Goal: Information Seeking & Learning: Learn about a topic

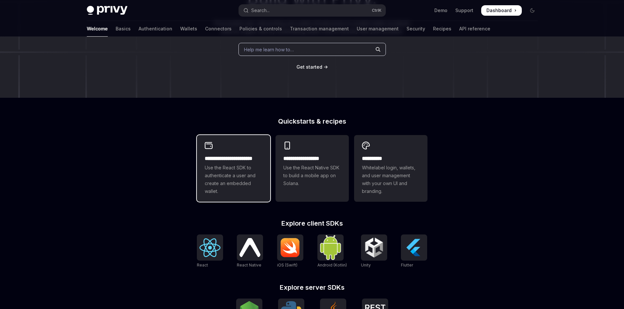
scroll to position [80, 0]
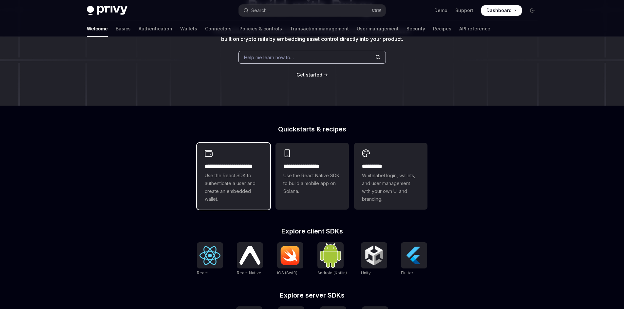
click at [236, 179] on span "Use the React SDK to authenticate a user and create an embedded wallet." at bounding box center [234, 187] width 58 height 31
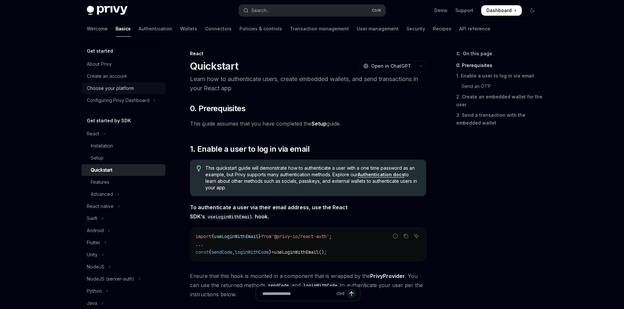
click at [103, 90] on div "Choose your platform" at bounding box center [110, 88] width 47 height 8
type textarea "*"
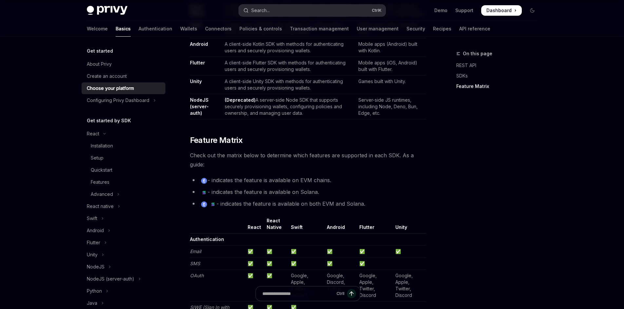
scroll to position [360, 0]
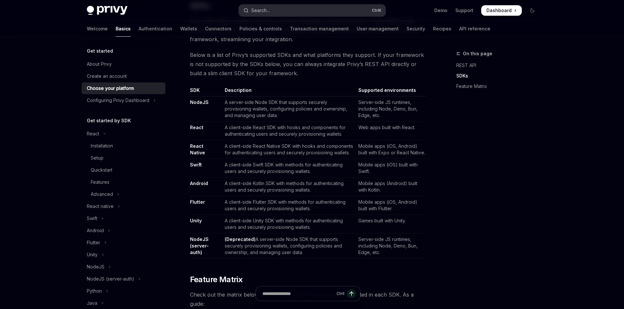
click at [260, 5] on button "Search... Ctrl K" at bounding box center [312, 11] width 147 height 12
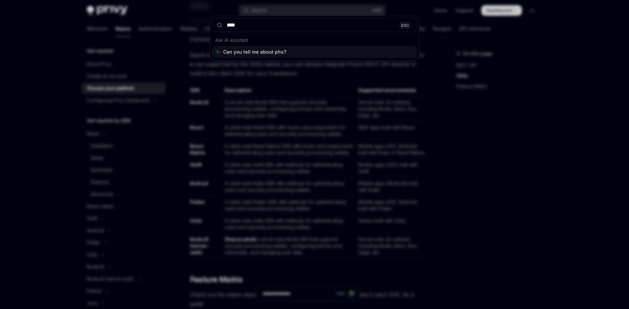
type input "*****"
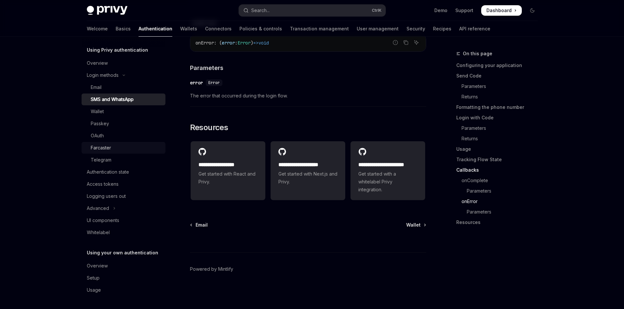
scroll to position [1623, 0]
click at [122, 231] on div "Whitelabel" at bounding box center [124, 233] width 75 height 8
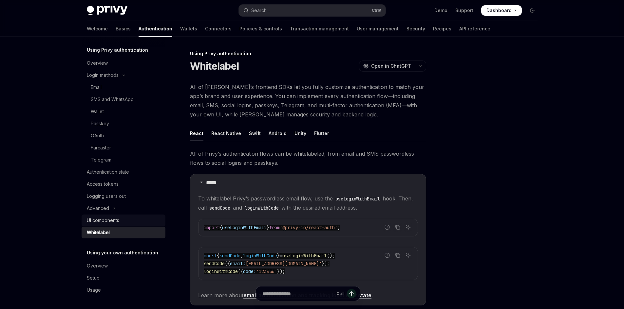
click at [127, 220] on div "UI components" at bounding box center [124, 221] width 75 height 8
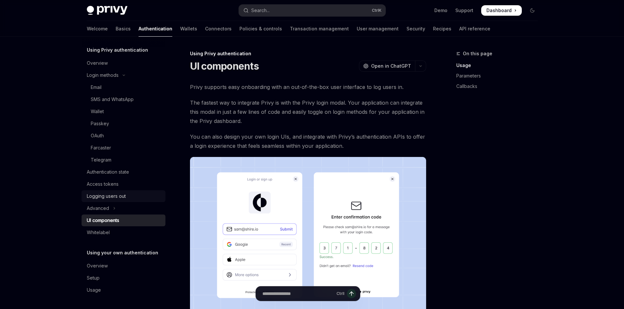
click at [109, 193] on div "Logging users out" at bounding box center [106, 197] width 39 height 8
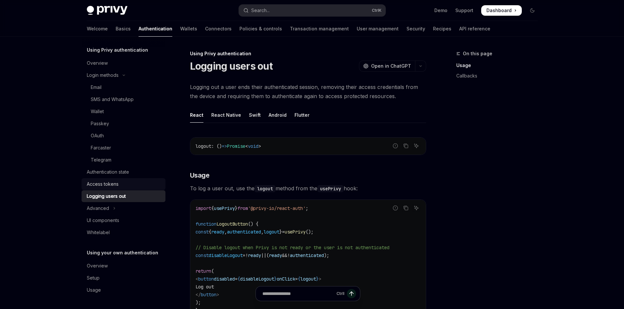
click at [111, 186] on div "Access tokens" at bounding box center [103, 184] width 32 height 8
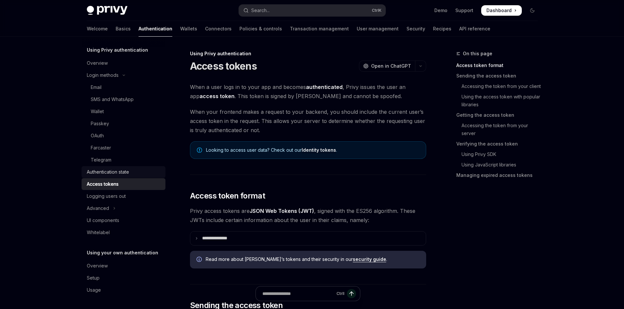
click at [109, 175] on div "Authentication state" at bounding box center [108, 172] width 42 height 8
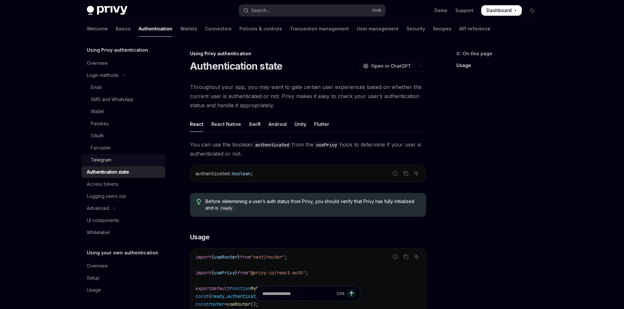
click at [111, 159] on div "Telegram" at bounding box center [126, 160] width 71 height 8
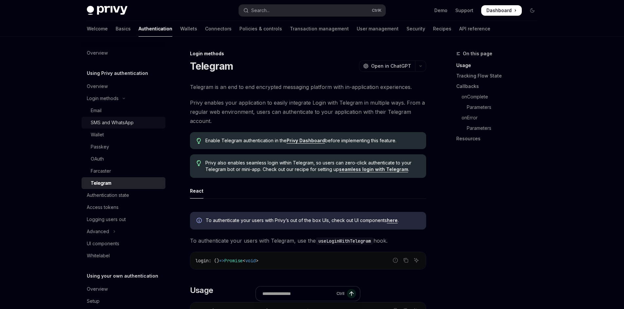
click at [110, 122] on div "SMS and WhatsApp" at bounding box center [112, 123] width 43 height 8
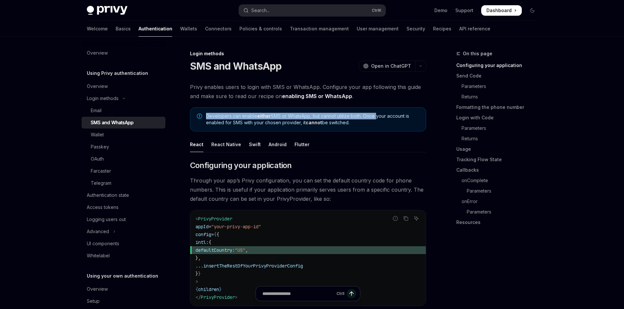
drag, startPoint x: 207, startPoint y: 114, endPoint x: 375, endPoint y: 113, distance: 168.0
click at [375, 113] on div "Developers can enable either SMS or WhatsApp, but cannot utilize both. Once you…" at bounding box center [308, 119] width 236 height 24
click at [493, 263] on div "On this page Configuring your application Send Code Parameters Returns Formatti…" at bounding box center [493, 180] width 100 height 260
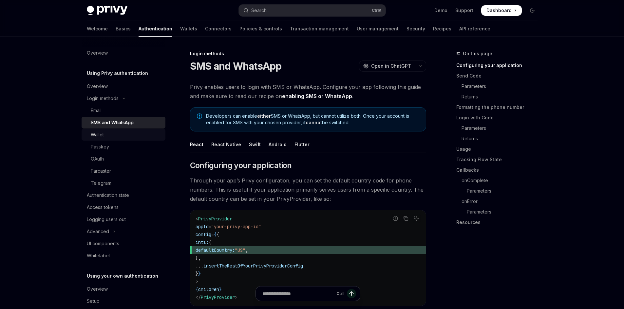
click at [113, 131] on link "Wallet" at bounding box center [124, 135] width 84 height 12
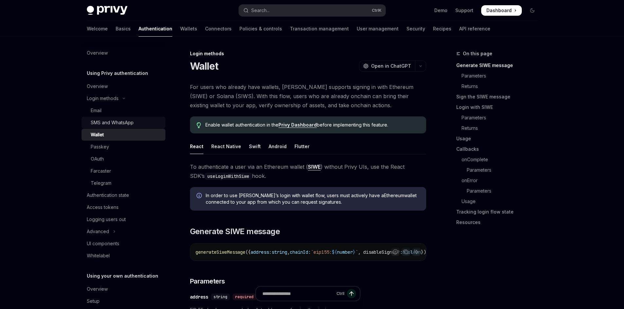
click at [120, 121] on div "SMS and WhatsApp" at bounding box center [112, 123] width 43 height 8
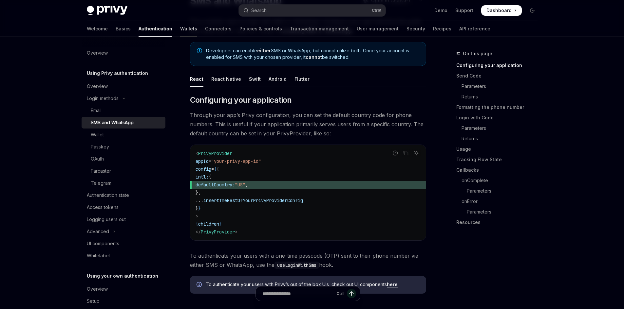
click at [180, 29] on link "Wallets" at bounding box center [188, 29] width 17 height 16
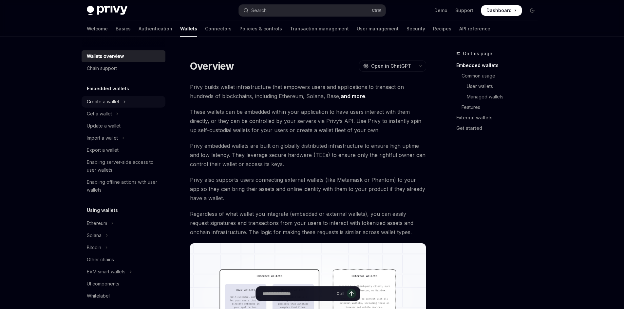
click at [116, 102] on div "Create a wallet" at bounding box center [103, 102] width 32 height 8
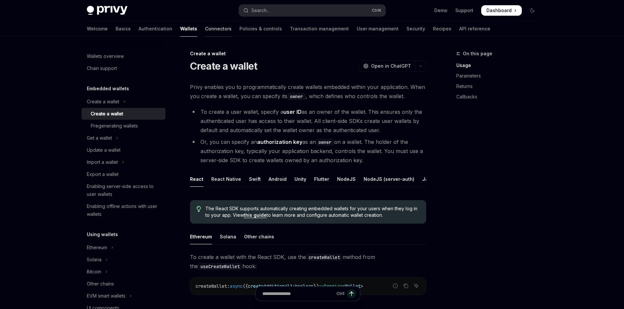
click at [205, 27] on link "Connectors" at bounding box center [218, 29] width 27 height 16
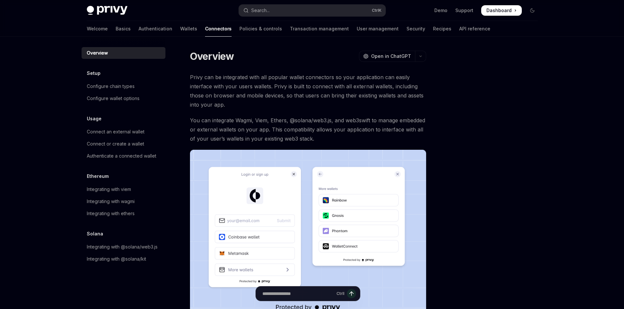
click at [172, 20] on div "Privy Docs home page Search... Ctrl K Demo Support Dashboard Dashboard Search..." at bounding box center [312, 10] width 451 height 21
click at [166, 28] on div "Welcome Basics Authentication Wallets Connectors Policies & controls Transactio…" at bounding box center [288, 29] width 403 height 16
click at [180, 29] on link "Wallets" at bounding box center [188, 29] width 17 height 16
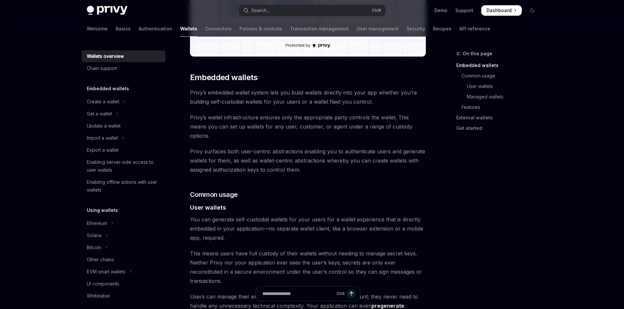
scroll to position [393, 0]
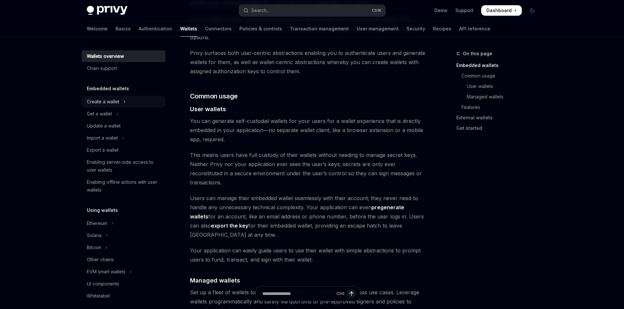
click at [107, 104] on div "Create a wallet" at bounding box center [103, 102] width 32 height 8
type textarea "*"
